Goal: Task Accomplishment & Management: Use online tool/utility

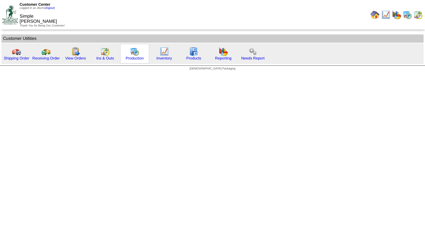
click at [140, 54] on div "Production" at bounding box center [134, 54] width 29 height 20
click at [133, 56] on img at bounding box center [134, 51] width 9 height 9
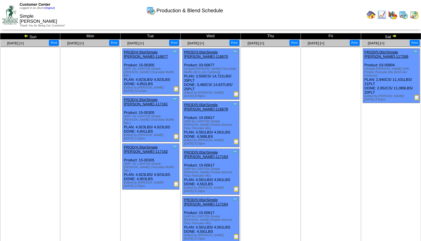
click at [11, 20] on img at bounding box center [10, 14] width 16 height 19
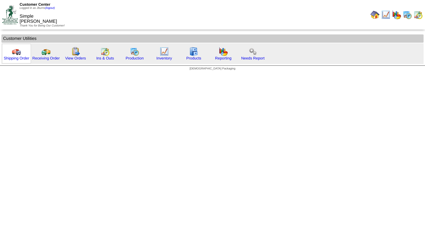
click at [17, 51] on img at bounding box center [16, 51] width 9 height 9
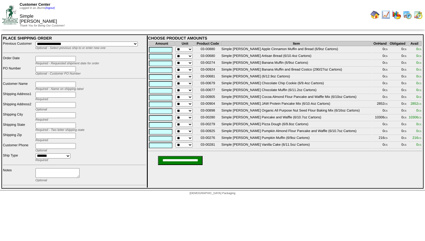
click at [7, 14] on img at bounding box center [10, 14] width 16 height 19
